Goal: Information Seeking & Learning: Learn about a topic

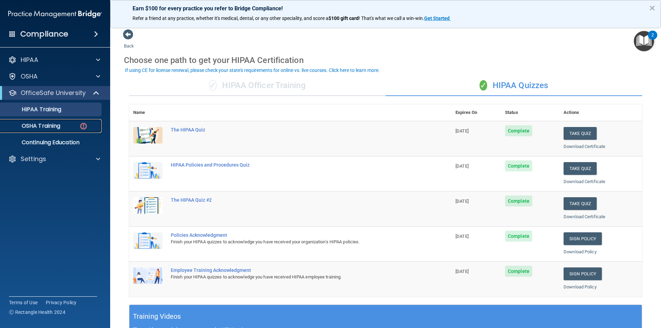
click at [65, 125] on div "OSHA Training" at bounding box center [51, 126] width 94 height 7
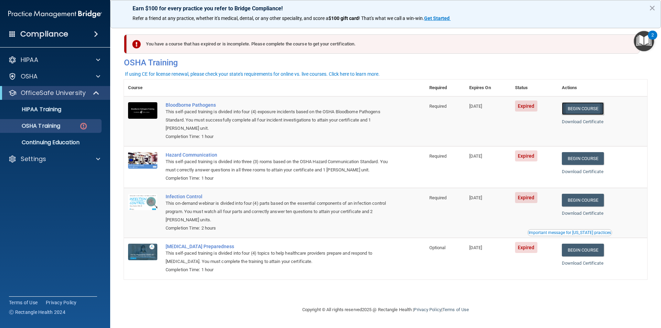
click at [577, 107] on link "Begin Course" at bounding box center [583, 108] width 42 height 13
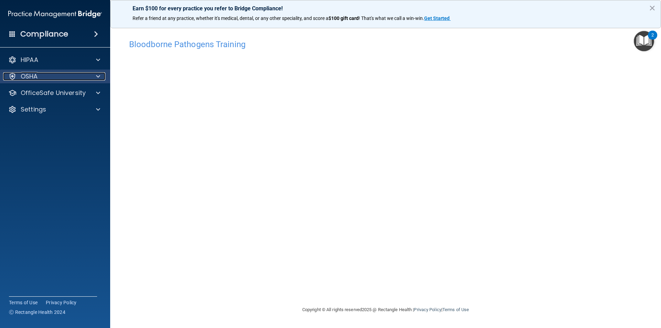
click at [25, 78] on p "OSHA" at bounding box center [29, 76] width 17 height 8
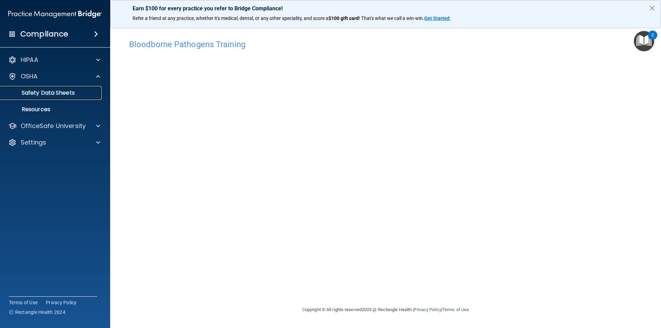
click at [35, 91] on p "Safety Data Sheets" at bounding box center [51, 92] width 94 height 7
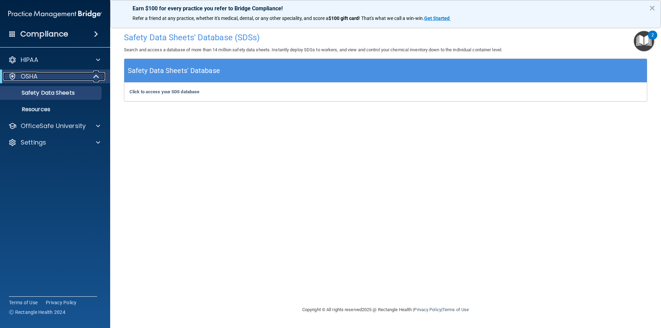
click at [45, 75] on div "OSHA" at bounding box center [45, 76] width 85 height 8
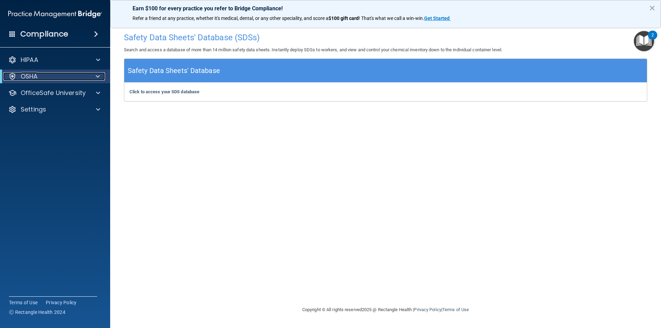
click at [33, 76] on p "OSHA" at bounding box center [29, 76] width 17 height 8
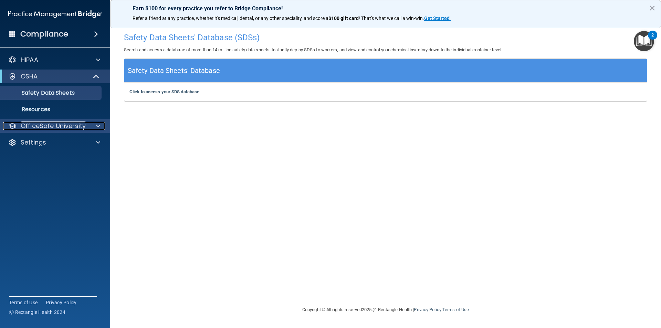
click at [38, 125] on p "OfficeSafe University" at bounding box center [53, 126] width 65 height 8
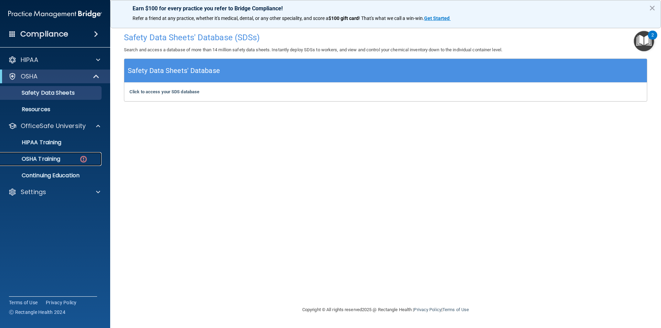
click at [38, 158] on p "OSHA Training" at bounding box center [32, 159] width 56 height 7
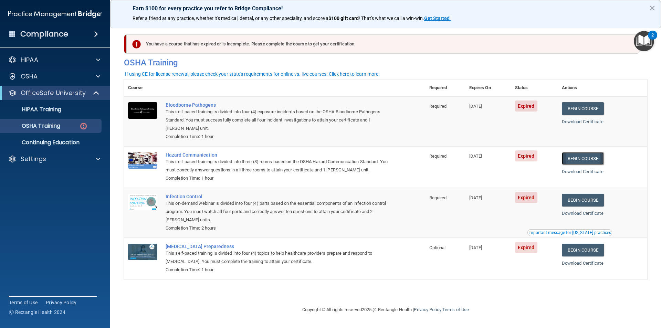
click at [580, 158] on link "Begin Course" at bounding box center [583, 158] width 42 height 13
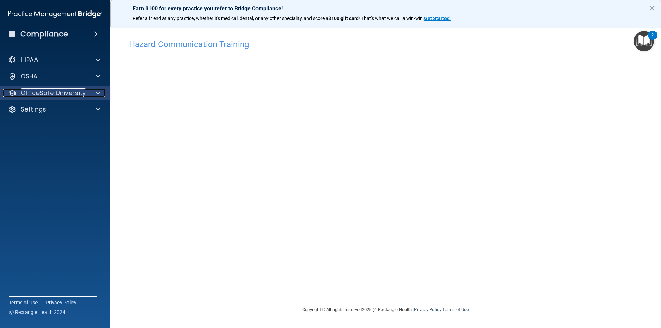
click at [66, 91] on p "OfficeSafe University" at bounding box center [53, 93] width 65 height 8
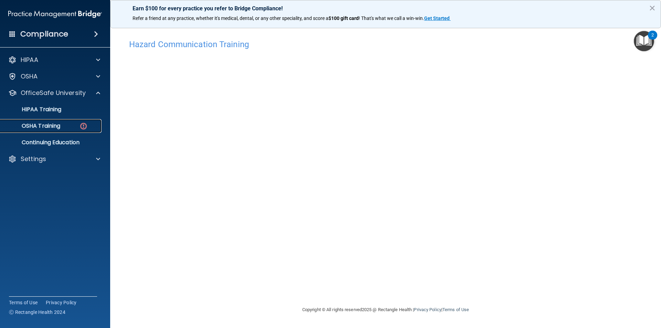
click at [51, 123] on p "OSHA Training" at bounding box center [32, 126] width 56 height 7
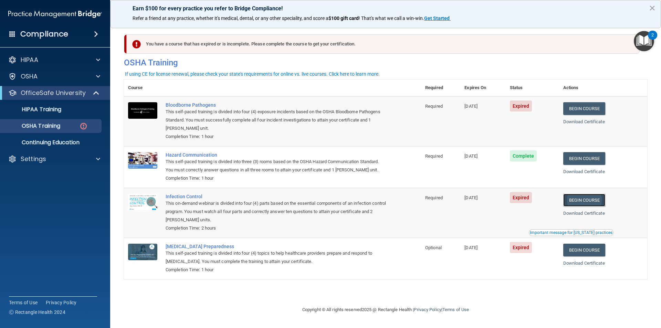
click at [590, 200] on link "Begin Course" at bounding box center [584, 200] width 42 height 13
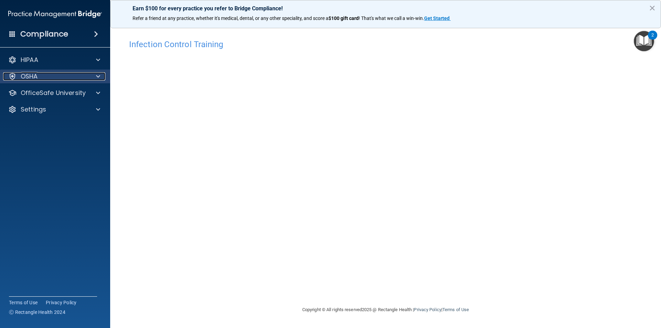
click at [60, 76] on div "OSHA" at bounding box center [45, 76] width 85 height 8
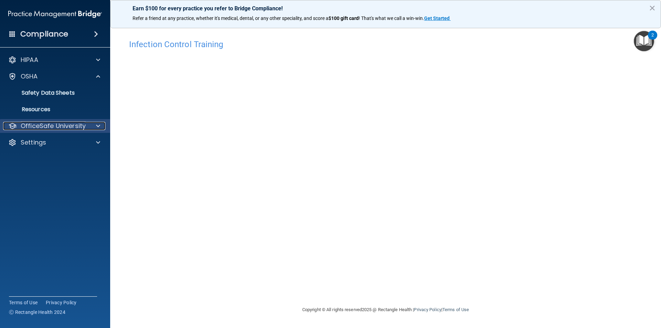
click at [71, 126] on p "OfficeSafe University" at bounding box center [53, 126] width 65 height 8
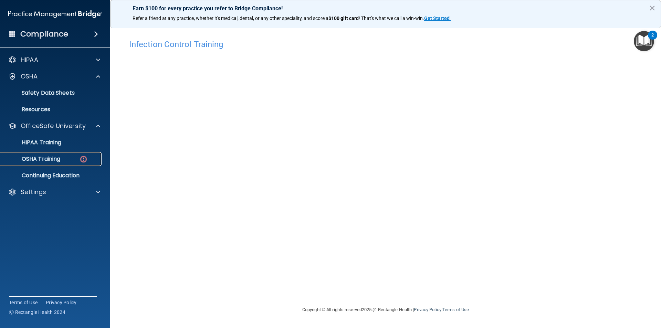
click at [74, 161] on div "OSHA Training" at bounding box center [51, 159] width 94 height 7
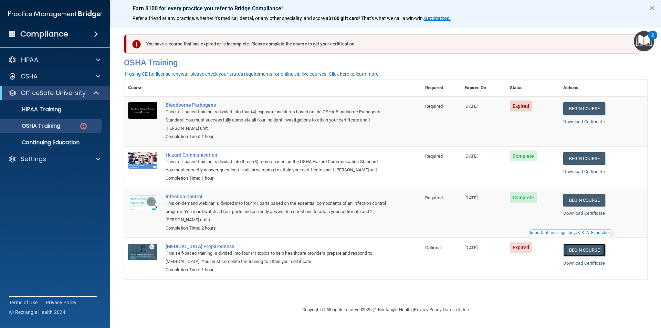
click at [592, 254] on link "Begin Course" at bounding box center [584, 250] width 42 height 13
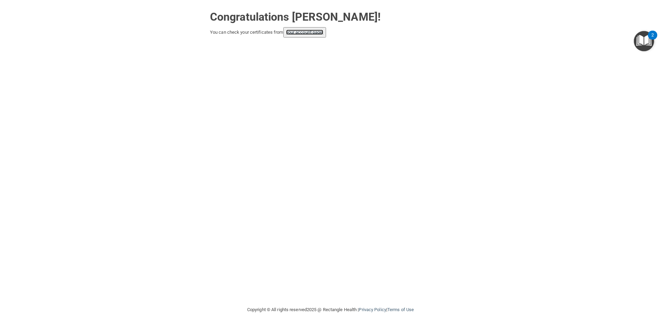
click at [303, 30] on link "your account page!" at bounding box center [305, 32] width 38 height 5
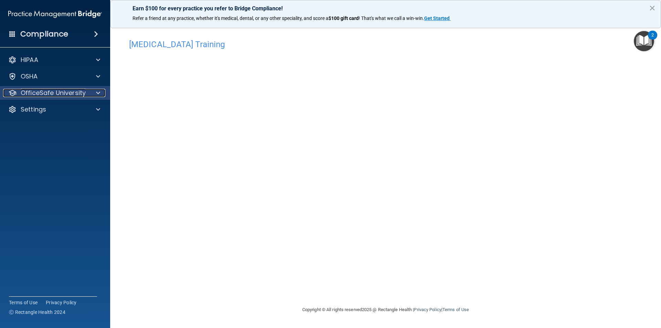
click at [72, 94] on p "OfficeSafe University" at bounding box center [53, 93] width 65 height 8
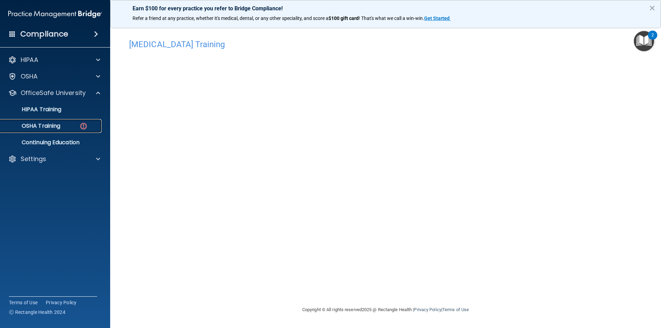
click at [78, 129] on div "OSHA Training" at bounding box center [51, 126] width 94 height 7
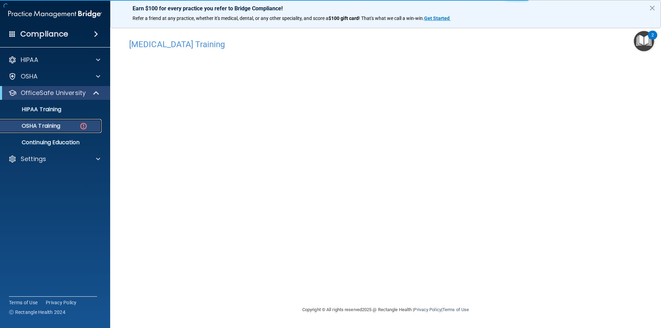
click at [50, 125] on p "OSHA Training" at bounding box center [32, 126] width 56 height 7
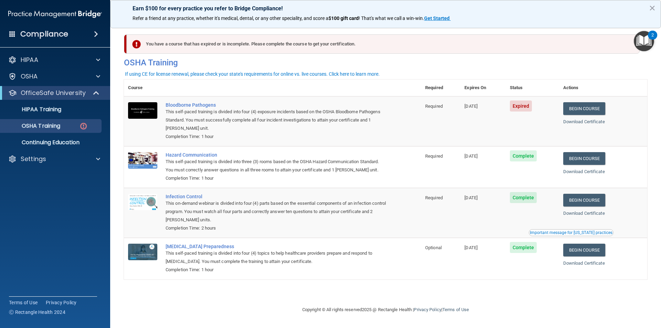
click at [523, 108] on span "Expired" at bounding box center [521, 106] width 22 height 11
click at [583, 104] on link "Begin Course" at bounding box center [584, 108] width 42 height 13
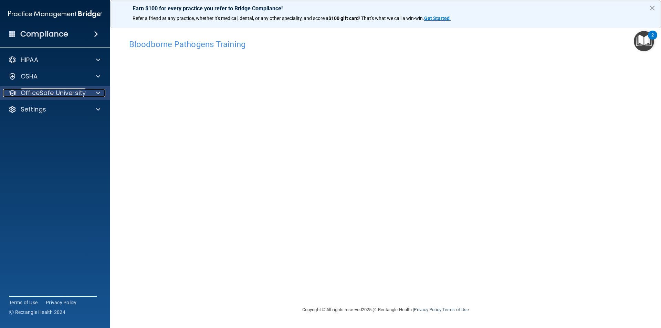
click at [78, 94] on p "OfficeSafe University" at bounding box center [53, 93] width 65 height 8
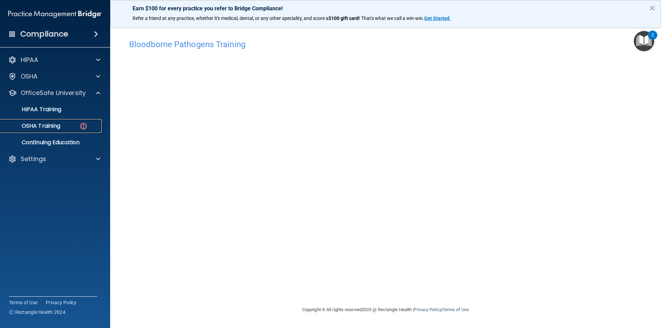
click at [78, 123] on div "OSHA Training" at bounding box center [51, 126] width 94 height 7
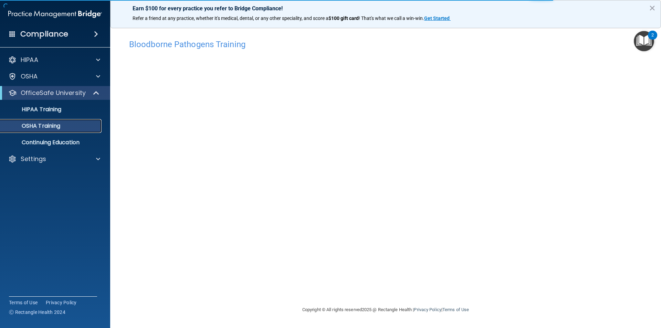
click at [49, 124] on p "OSHA Training" at bounding box center [32, 126] width 56 height 7
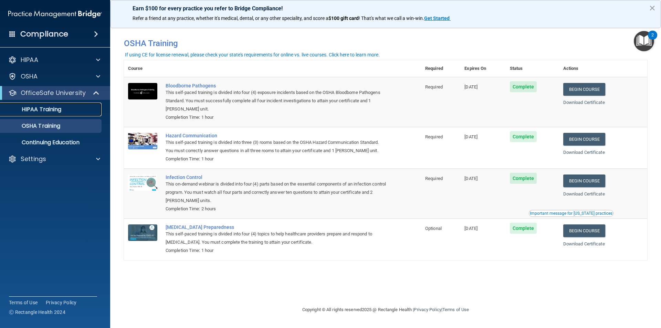
click at [60, 113] on link "HIPAA Training" at bounding box center [47, 110] width 108 height 14
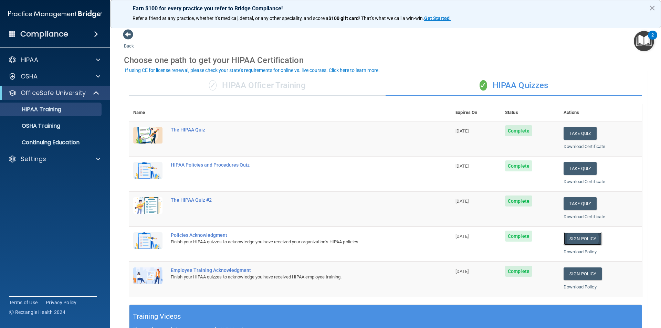
click at [582, 236] on link "Sign Policy" at bounding box center [582, 238] width 38 height 13
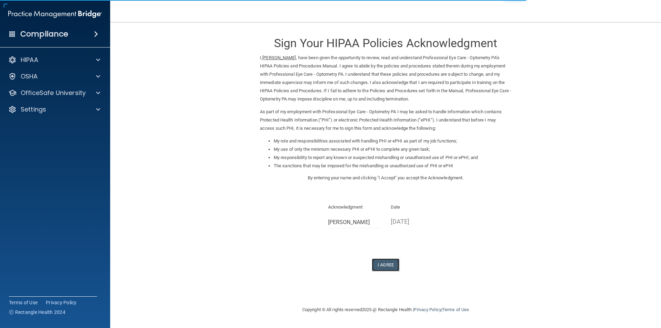
click at [388, 261] on button "I Agree" at bounding box center [386, 265] width 28 height 13
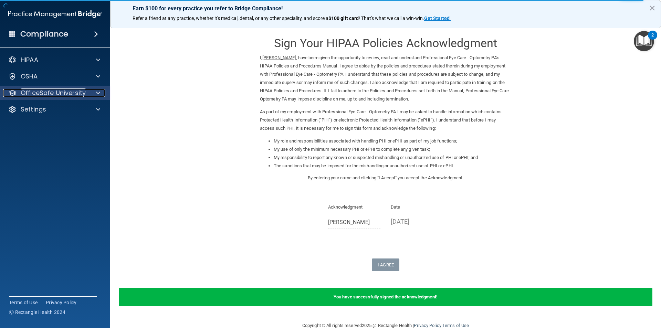
click at [45, 93] on p "OfficeSafe University" at bounding box center [53, 93] width 65 height 8
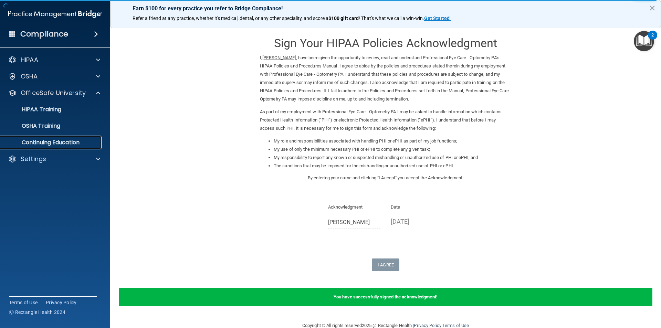
click at [47, 142] on p "Continuing Education" at bounding box center [51, 142] width 94 height 7
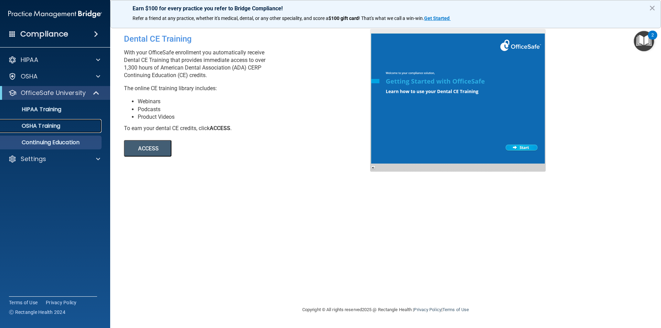
click at [64, 127] on div "OSHA Training" at bounding box center [51, 126] width 94 height 7
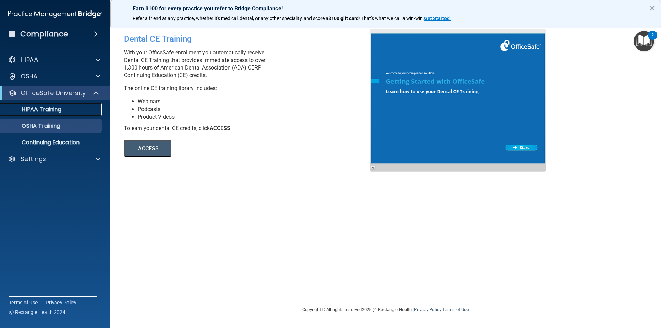
click at [67, 109] on div "HIPAA Training" at bounding box center [51, 109] width 94 height 7
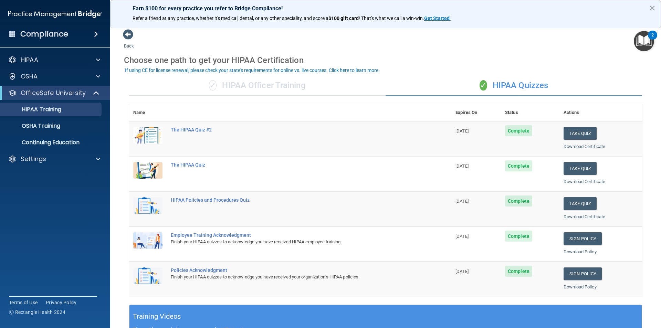
click at [237, 75] on div "✓ HIPAA Officer Training ✓ HIPAA Quizzes Name Expires On Status Actions The HIP…" at bounding box center [385, 280] width 523 height 421
click at [72, 128] on div "OSHA Training" at bounding box center [51, 126] width 94 height 7
